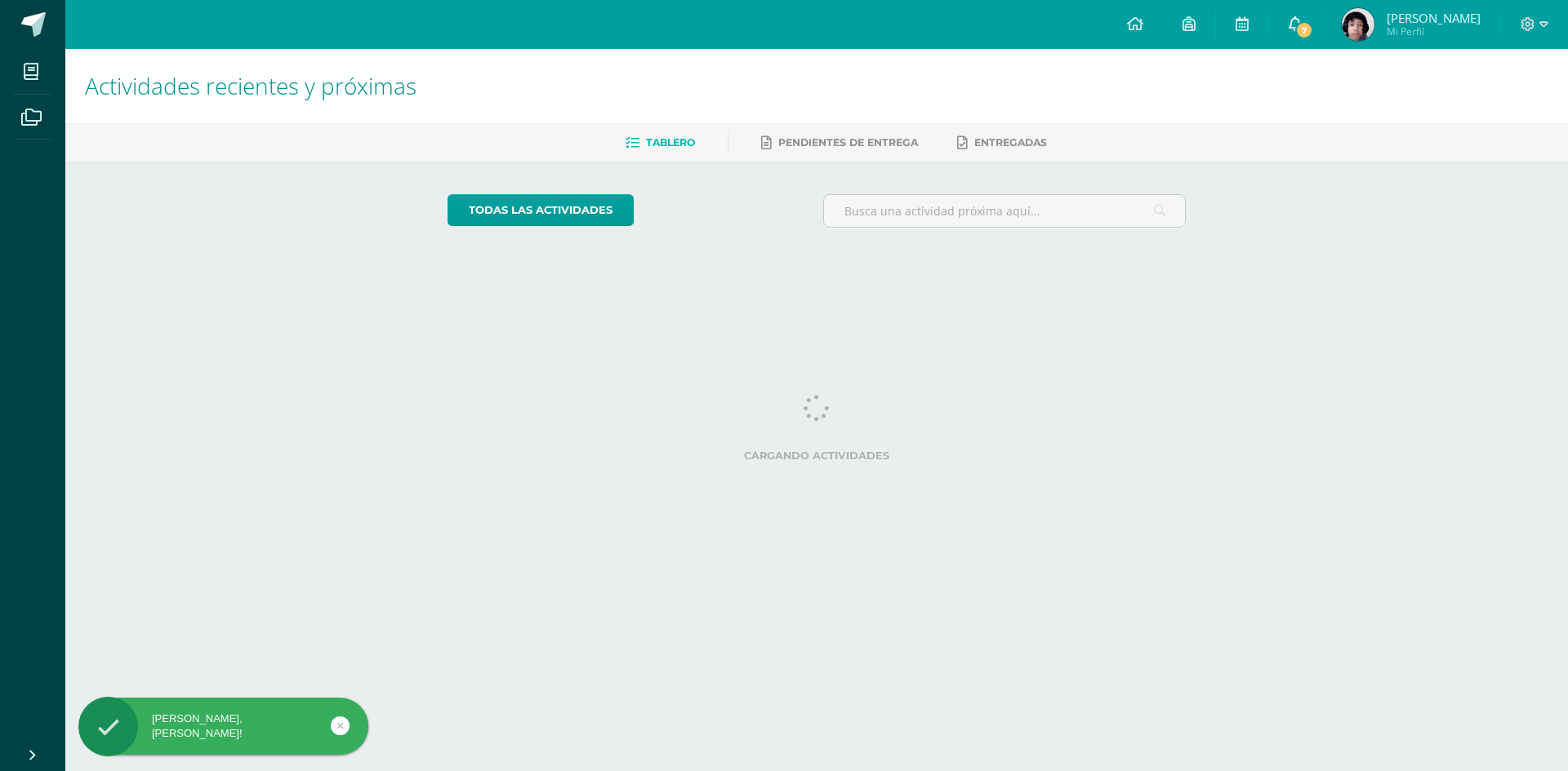
click at [1302, 22] on icon at bounding box center [1295, 23] width 13 height 15
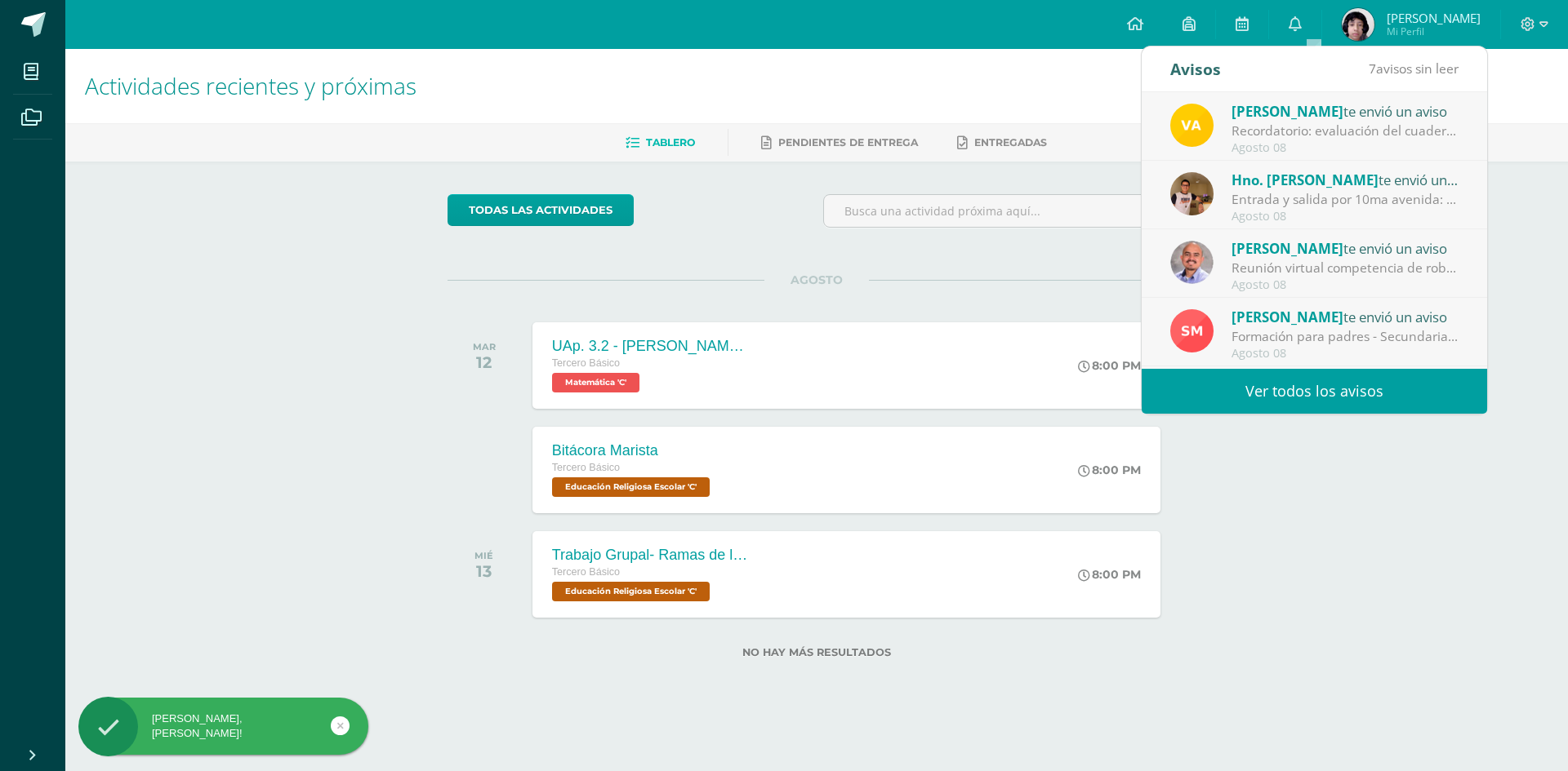
click at [1256, 380] on link "Ver todos los avisos" at bounding box center [1314, 392] width 345 height 45
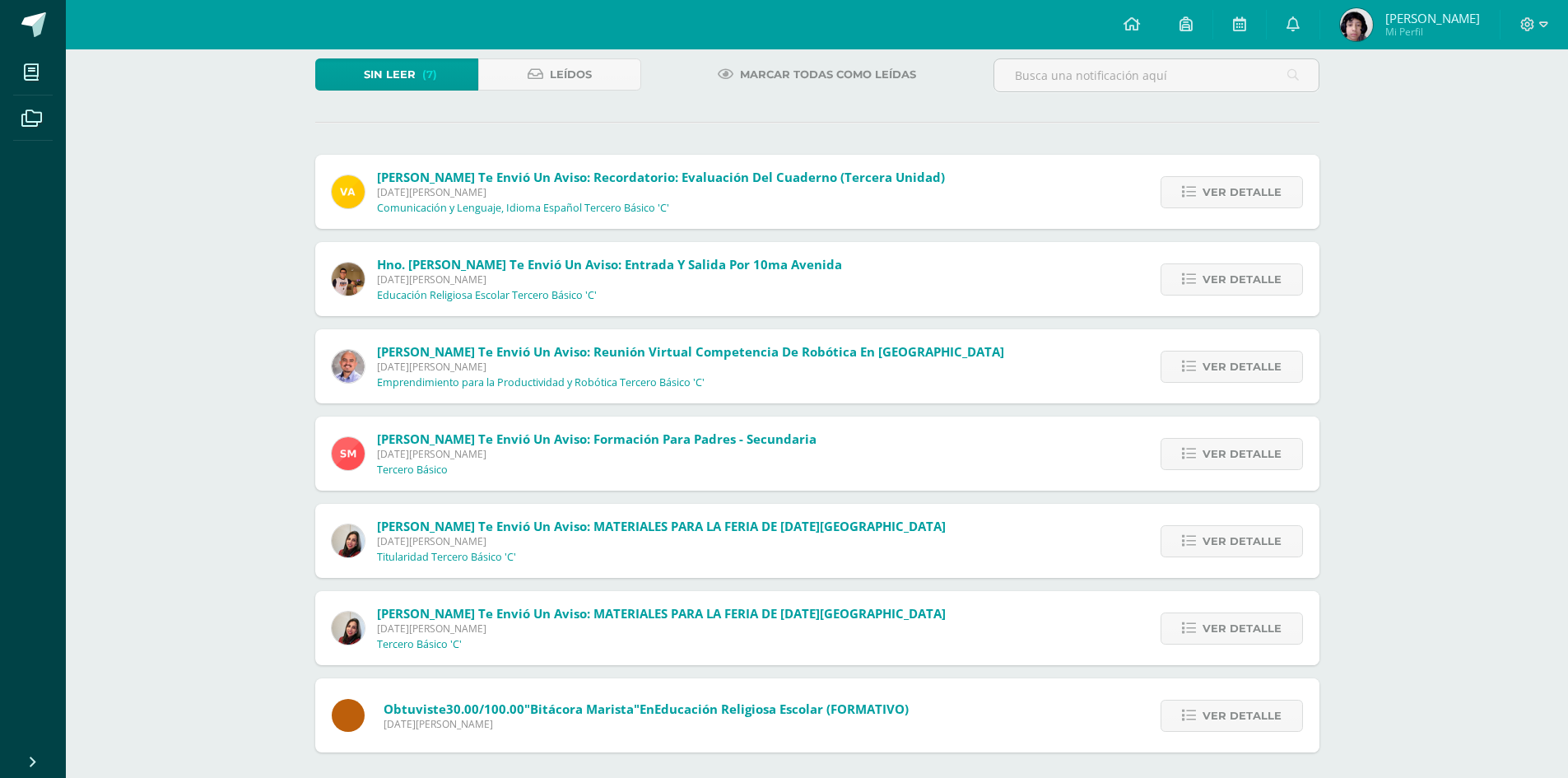
scroll to position [106, 0]
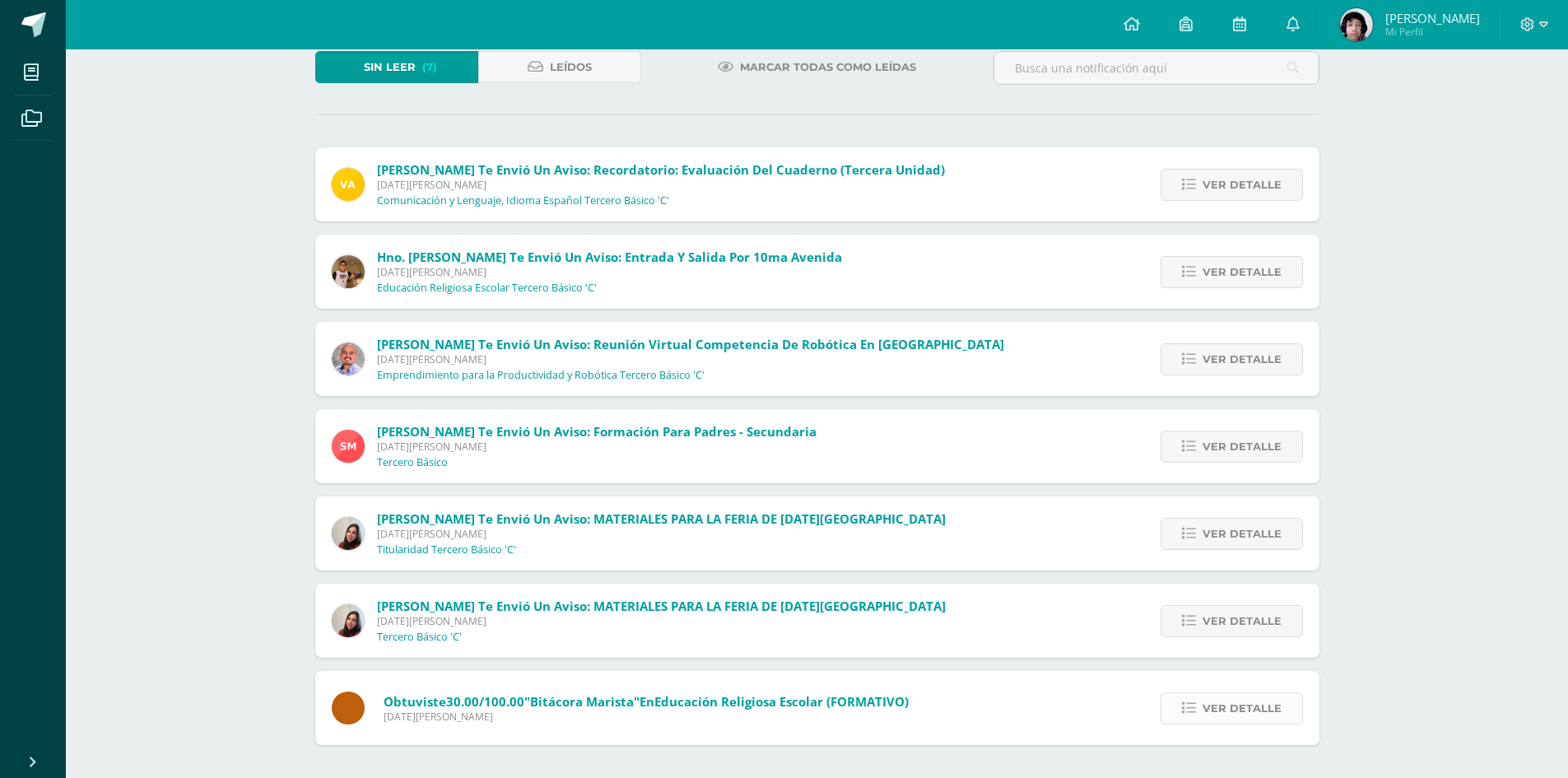
click at [1209, 710] on span "Ver detalle" at bounding box center [1242, 709] width 79 height 30
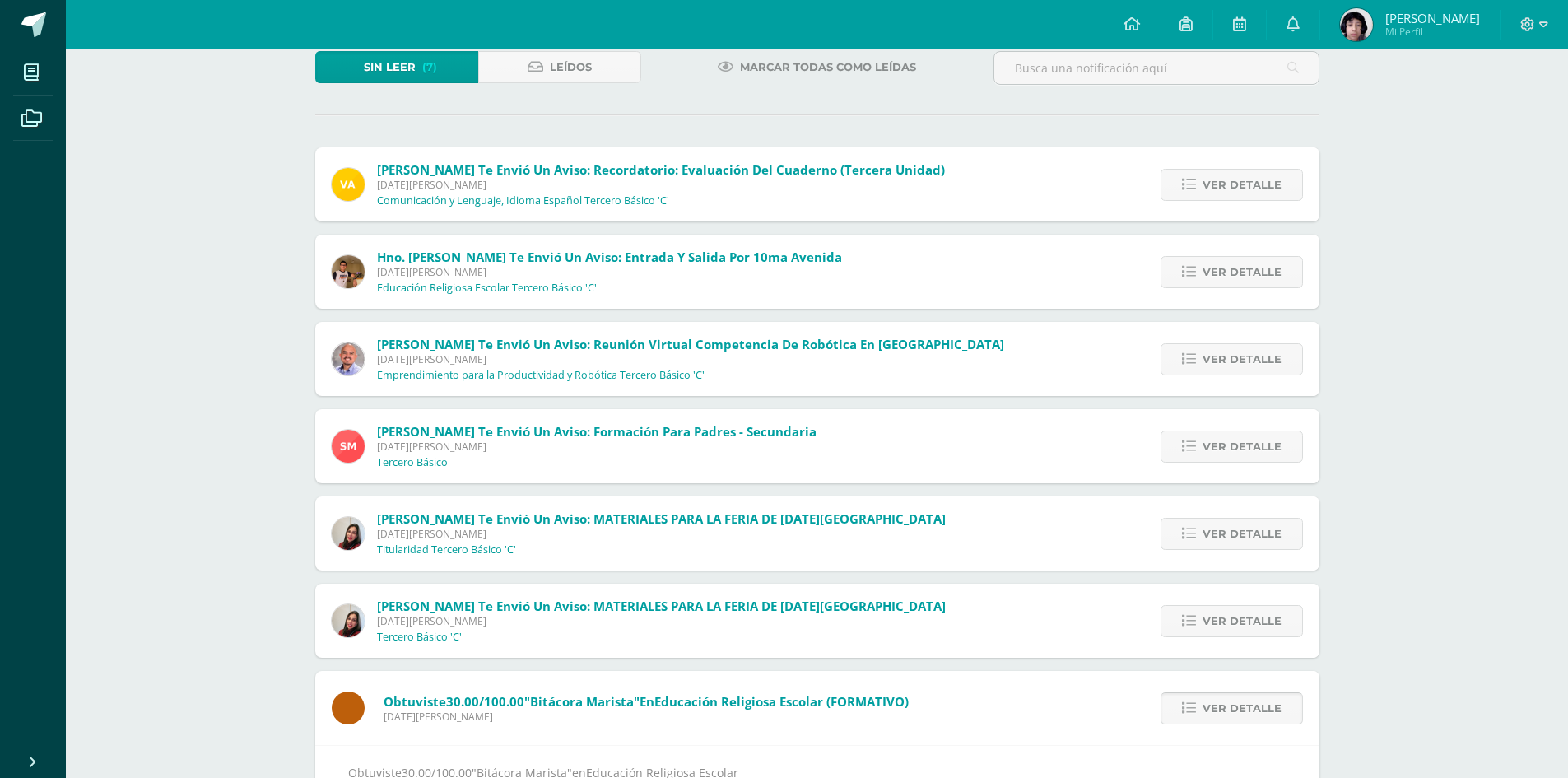
scroll to position [160, 0]
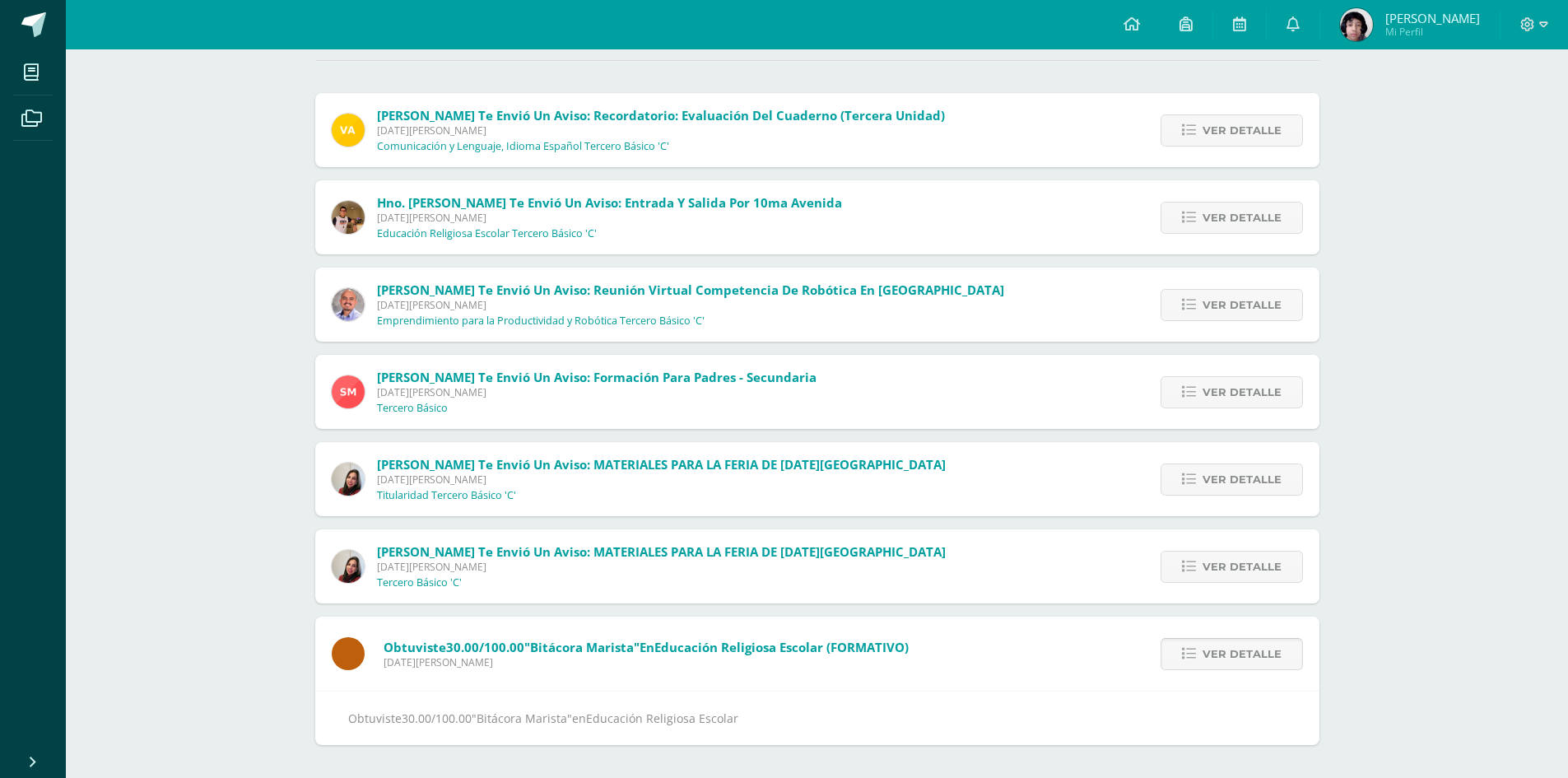
click at [1201, 661] on link "Ver detalle" at bounding box center [1232, 655] width 143 height 32
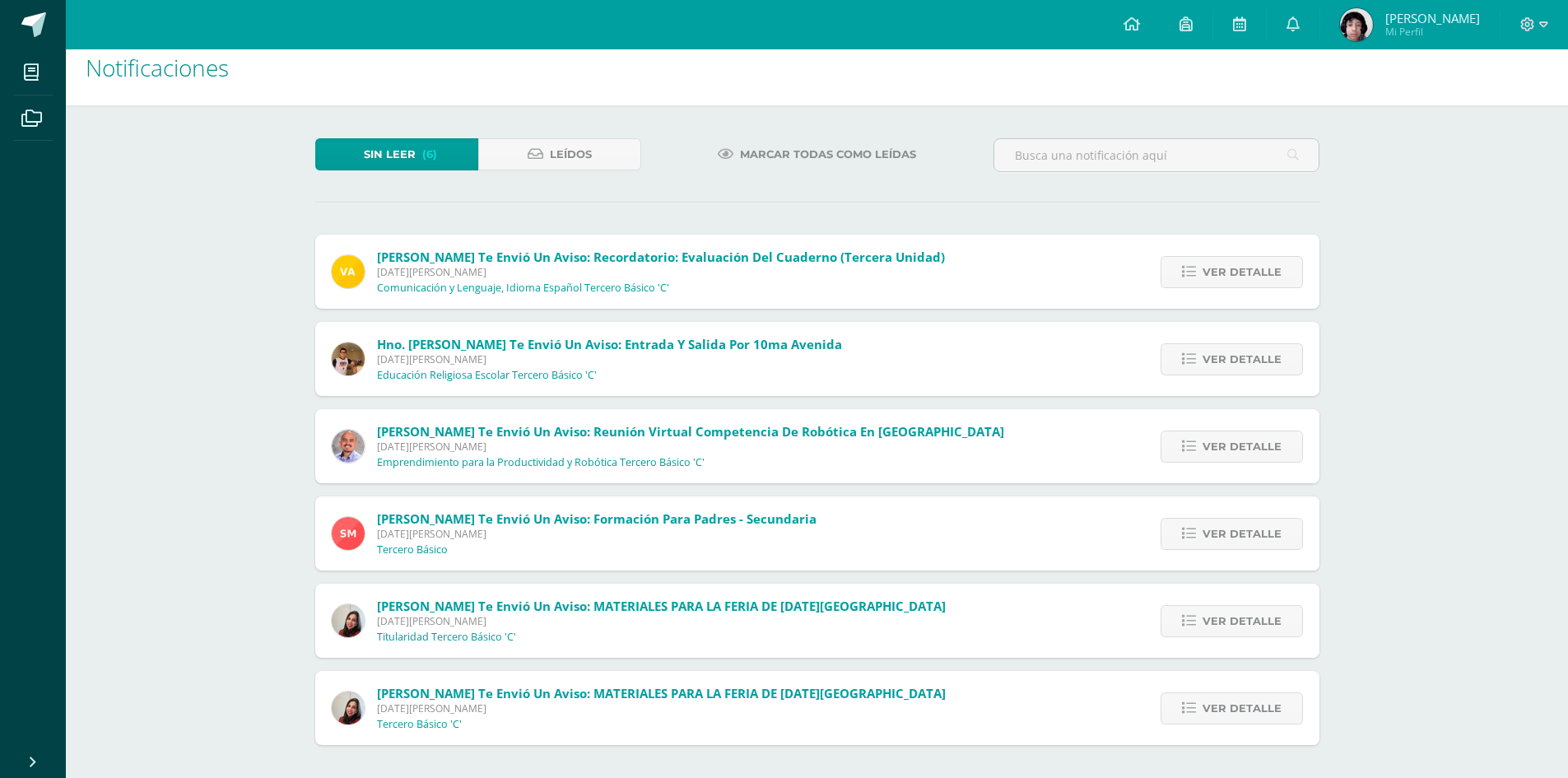
scroll to position [0, 0]
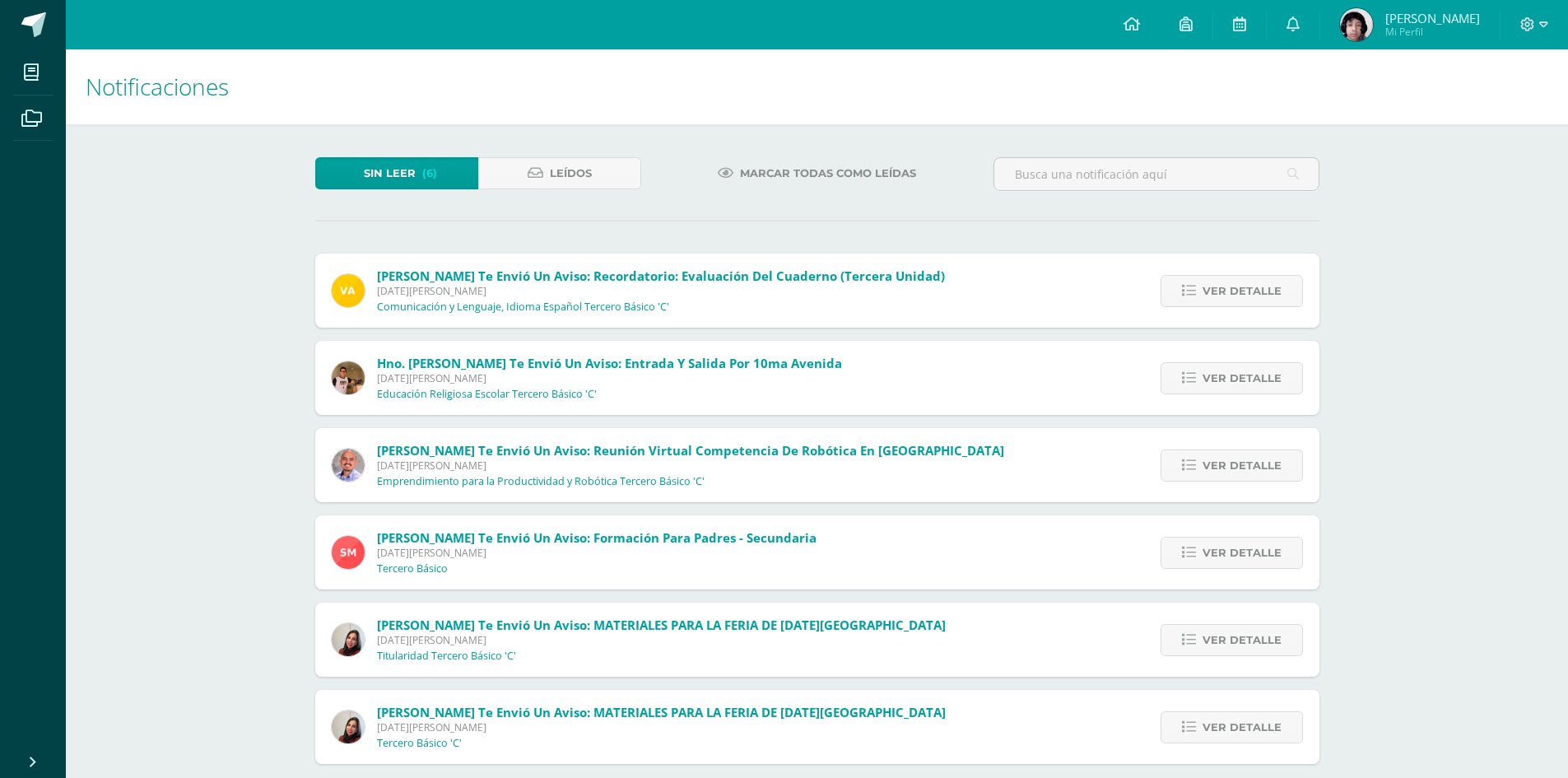
click at [1373, 26] on img at bounding box center [1356, 24] width 33 height 33
